Goal: Transaction & Acquisition: Obtain resource

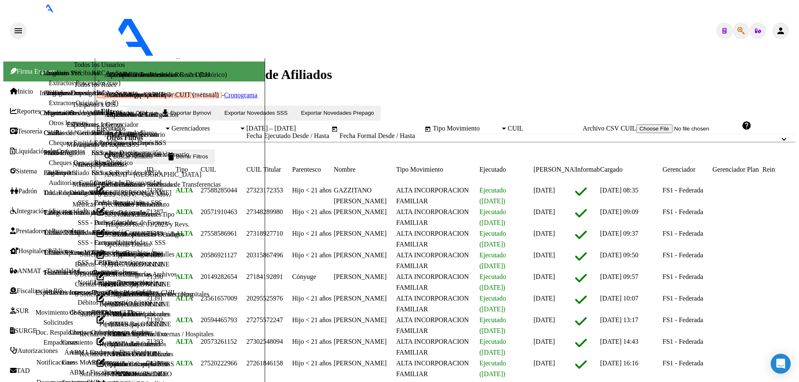
scroll to position [125, 0]
click at [20, 188] on span "Padrón" at bounding box center [23, 191] width 27 height 7
click at [26, 188] on span "Padrón" at bounding box center [23, 191] width 27 height 7
click at [44, 116] on link "Movimientos de Afiliados" at bounding box center [78, 112] width 69 height 7
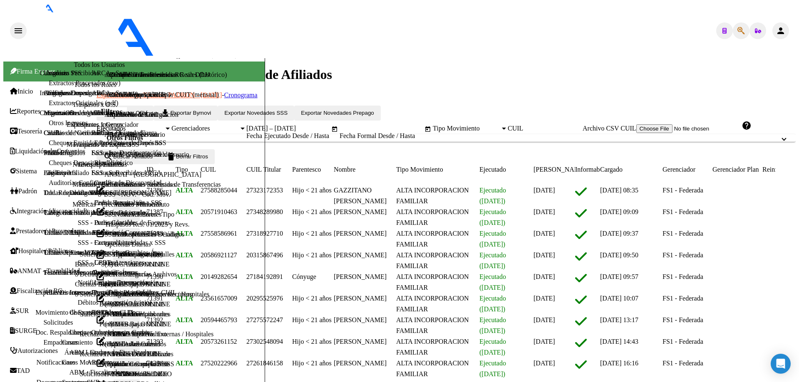
click at [344, 127] on span "Open calendar" at bounding box center [334, 129] width 20 height 20
type input "[DATE]"
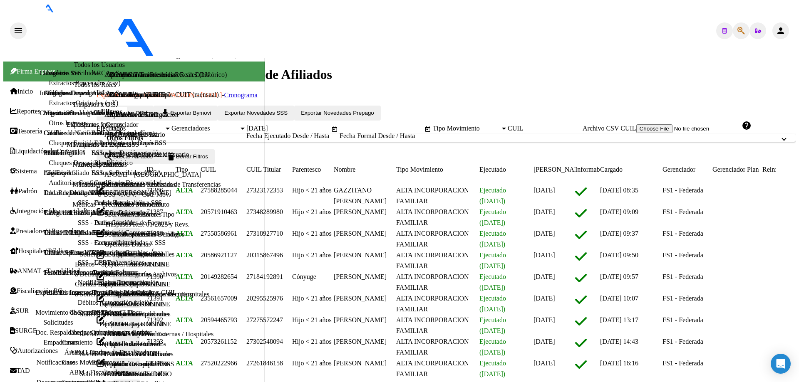
type input "[DATE]"
click at [159, 164] on button "search Buscar Afiliados" at bounding box center [127, 156] width 63 height 15
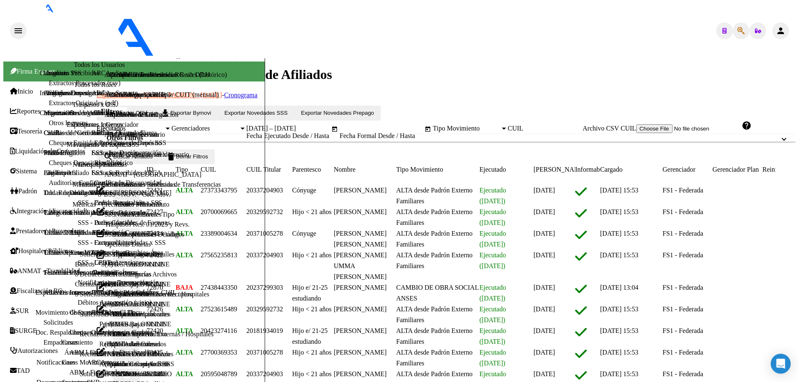
click at [287, 110] on span "Exportar Novedades SSS" at bounding box center [255, 113] width 63 height 6
type input "[DATE]"
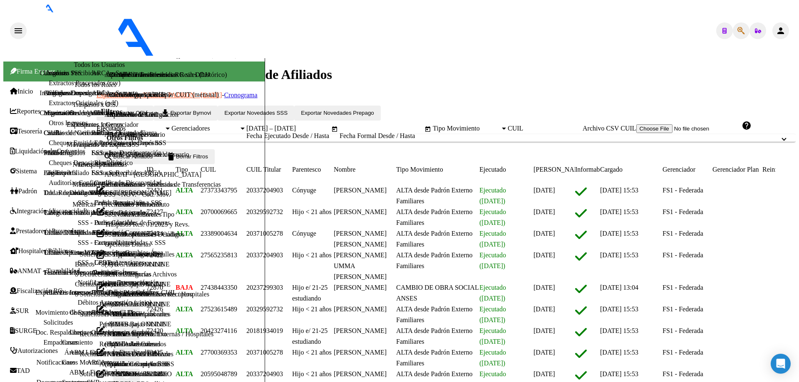
type input "[DATE]"
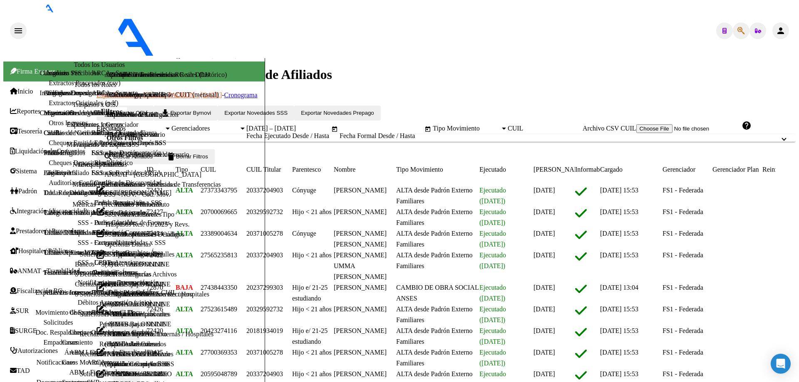
type input "[DATE]"
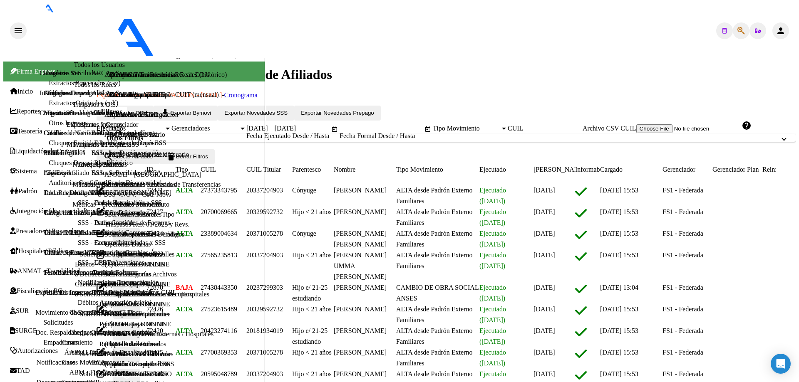
type input "[DATE]"
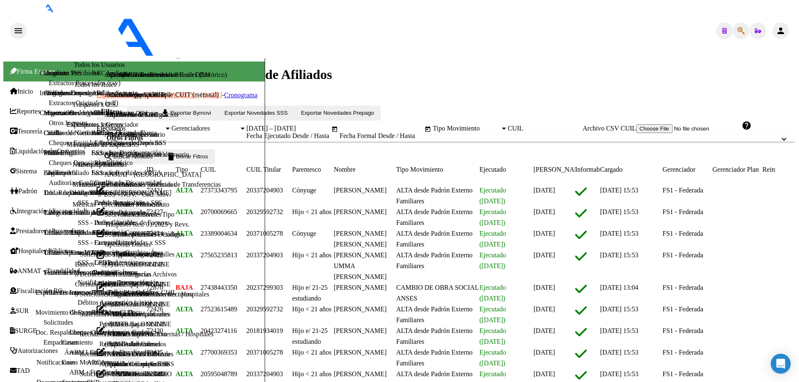
type input "[DATE]"
click at [785, 26] on mat-icon "person" at bounding box center [780, 31] width 10 height 10
